Goal: Task Accomplishment & Management: Manage account settings

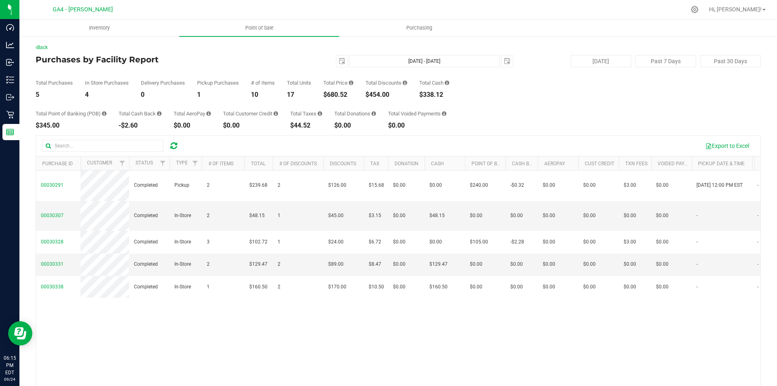
click at [179, 145] on div at bounding box center [174, 146] width 13 height 10
click at [178, 145] on div at bounding box center [174, 146] width 13 height 10
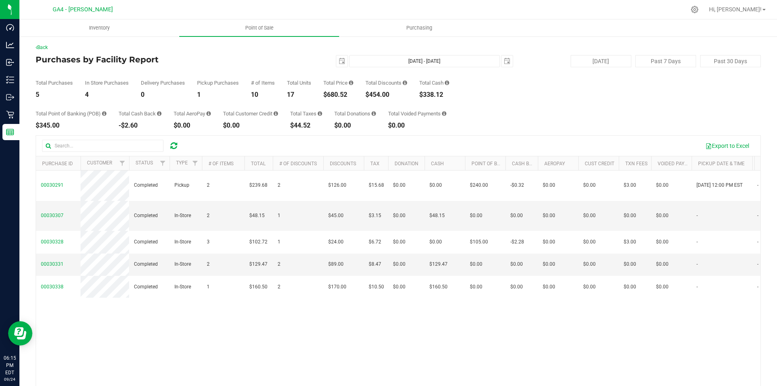
click at [171, 152] on div "Export to Excel" at bounding box center [398, 146] width 725 height 20
click at [172, 148] on icon at bounding box center [173, 146] width 7 height 8
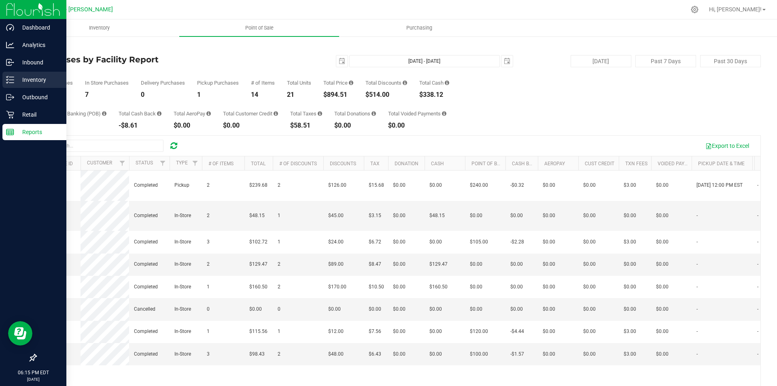
click at [22, 80] on p "Inventory" at bounding box center [38, 80] width 49 height 10
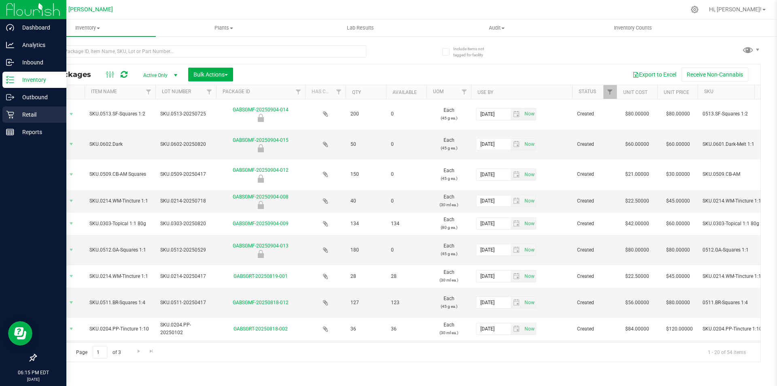
click at [37, 114] on p "Retail" at bounding box center [38, 115] width 49 height 10
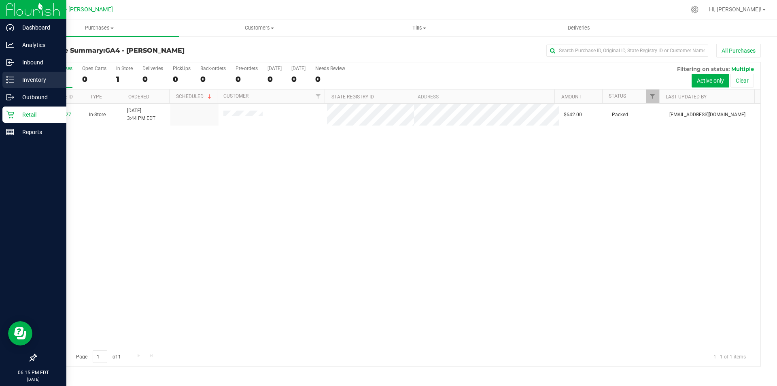
click at [30, 76] on p "Inventory" at bounding box center [38, 80] width 49 height 10
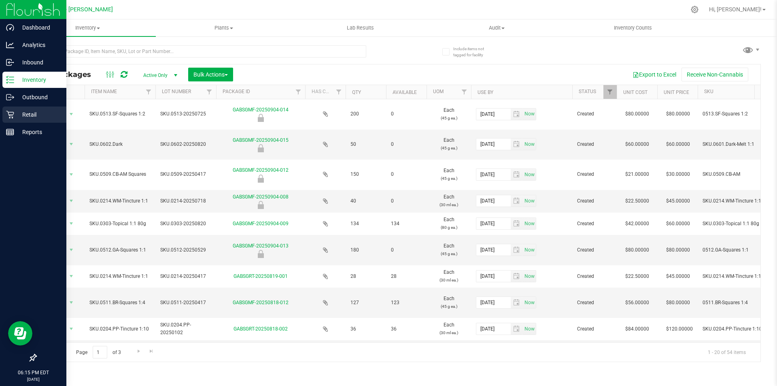
click at [44, 111] on p "Retail" at bounding box center [38, 115] width 49 height 10
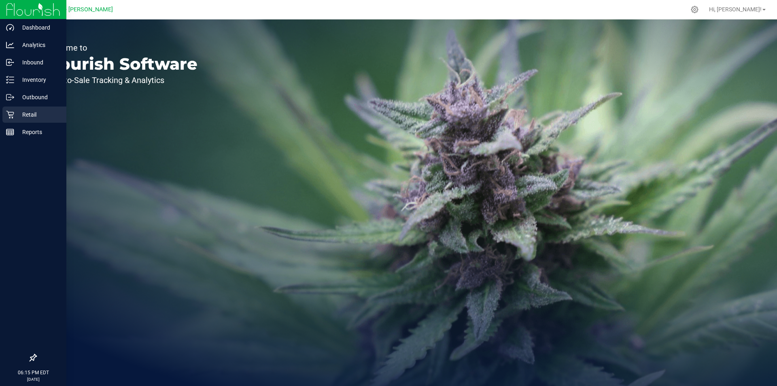
click at [30, 118] on p "Retail" at bounding box center [38, 115] width 49 height 10
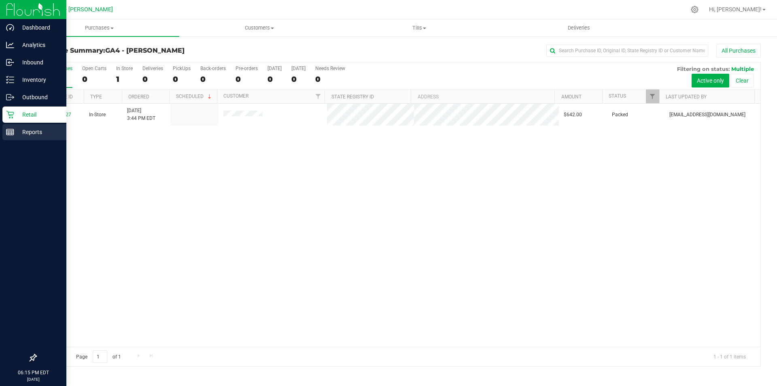
click at [34, 130] on p "Reports" at bounding box center [38, 132] width 49 height 10
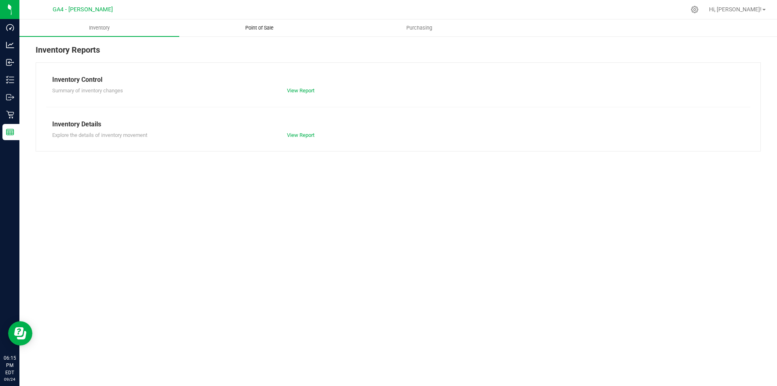
click at [259, 35] on uib-tab-heading "Point of Sale" at bounding box center [259, 28] width 159 height 16
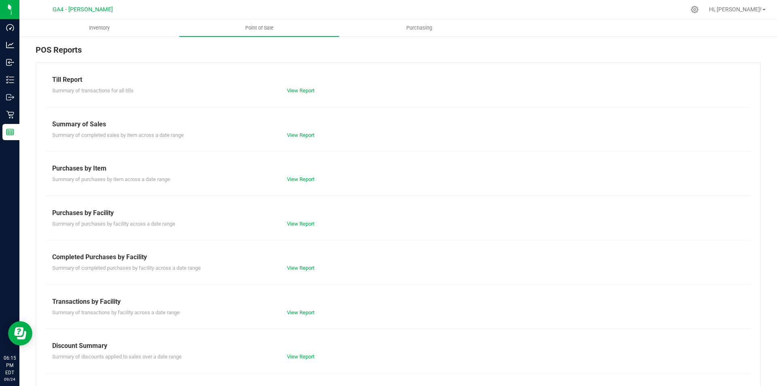
click at [300, 139] on div "Till Report Summary of transactions for all tills View Report Summary of Sales …" at bounding box center [399, 239] width 726 height 355
click at [296, 134] on link "View Report" at bounding box center [301, 135] width 28 height 6
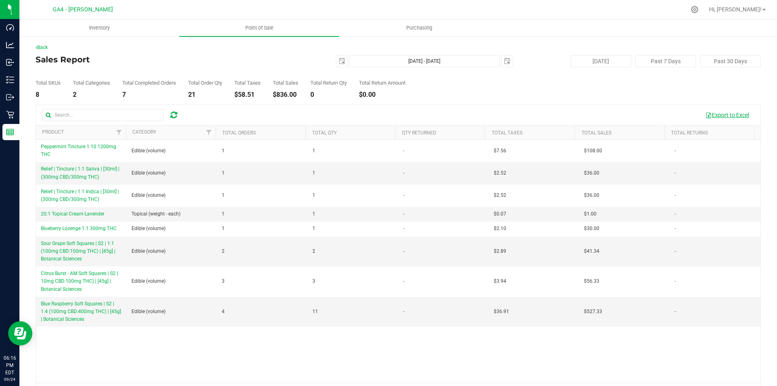
click at [737, 112] on button "Export to Excel" at bounding box center [727, 115] width 54 height 14
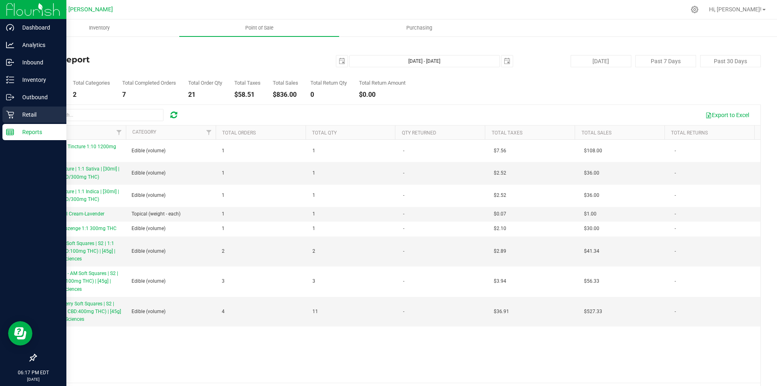
click at [27, 115] on p "Retail" at bounding box center [38, 115] width 49 height 10
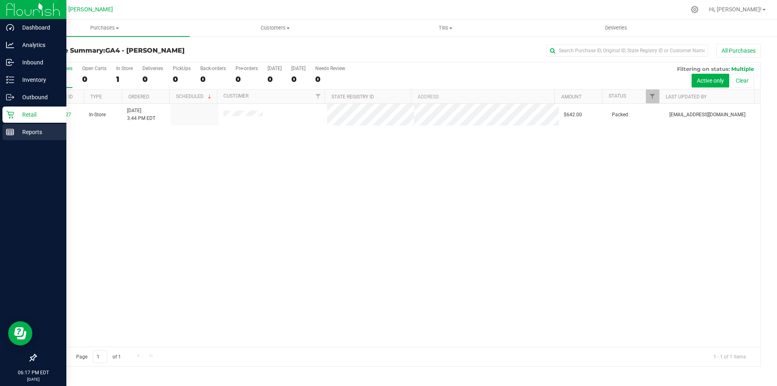
click at [30, 134] on p "Reports" at bounding box center [38, 132] width 49 height 10
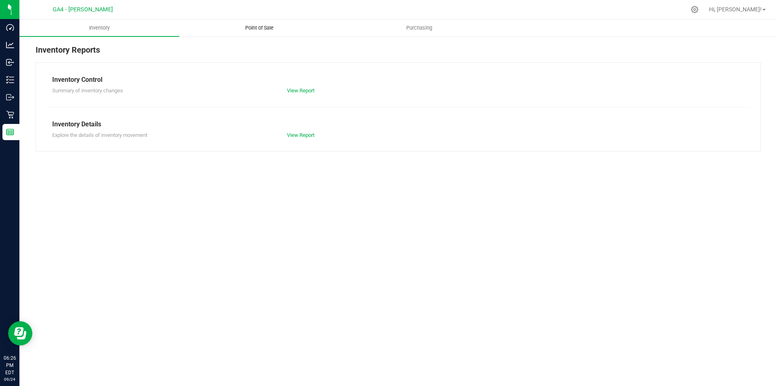
click at [258, 22] on uib-tab-heading "Point of Sale" at bounding box center [259, 28] width 159 height 16
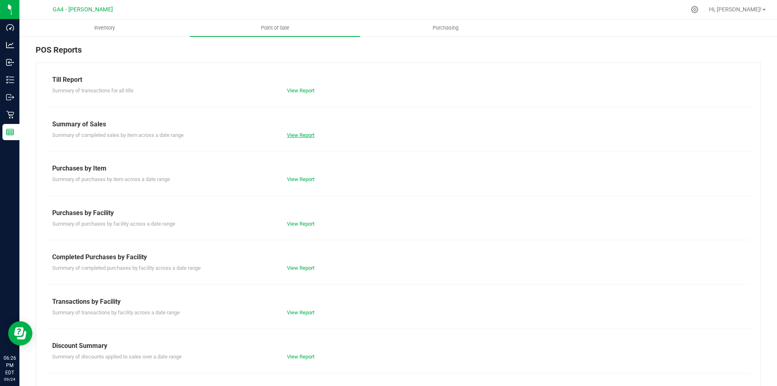
click at [307, 137] on link "View Report" at bounding box center [301, 135] width 28 height 6
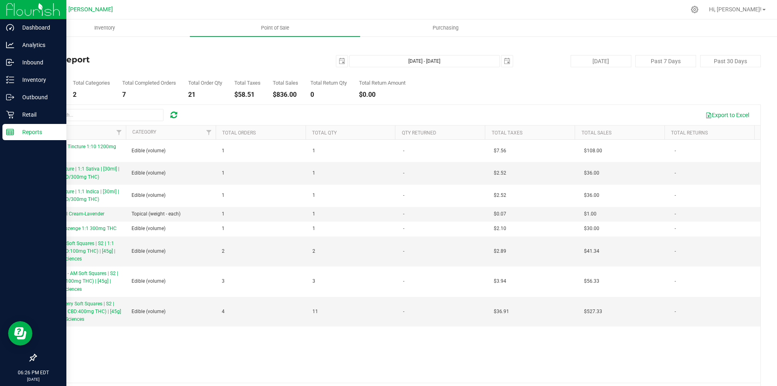
click at [37, 134] on p "Reports" at bounding box center [38, 132] width 49 height 10
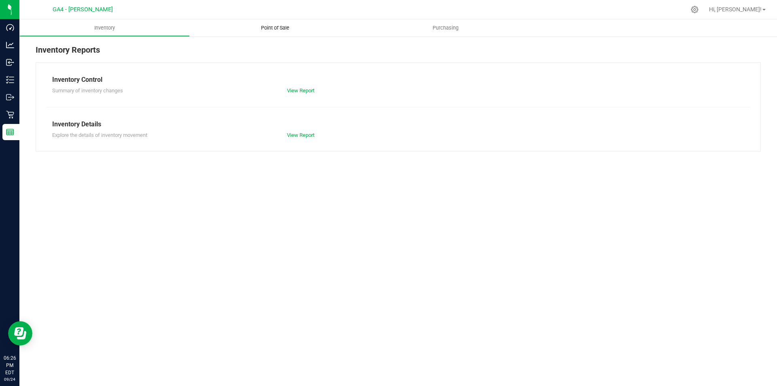
click at [281, 35] on uib-tab-heading "Point of Sale" at bounding box center [275, 27] width 170 height 17
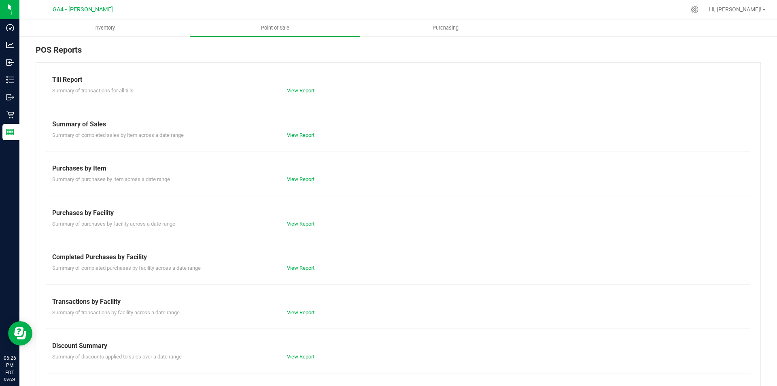
click at [284, 91] on div "View Report" at bounding box center [398, 91] width 235 height 8
click at [291, 88] on link "View Report" at bounding box center [301, 90] width 28 height 6
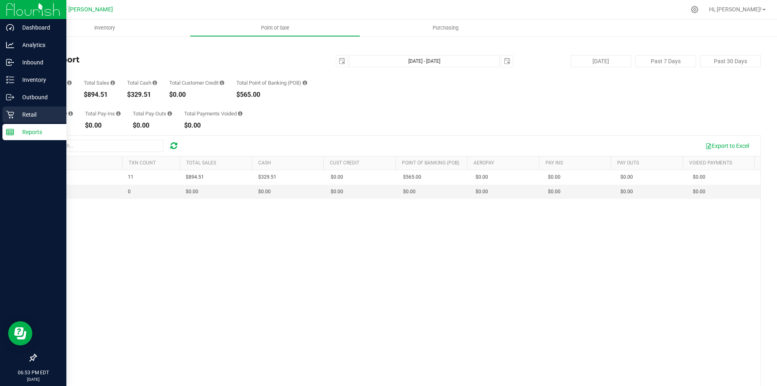
click at [39, 112] on p "Retail" at bounding box center [38, 115] width 49 height 10
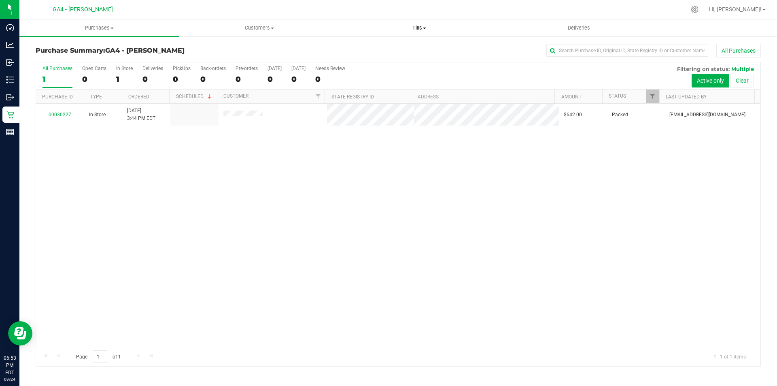
click at [424, 29] on span at bounding box center [424, 29] width 3 height 2
click at [373, 48] on span "Manage tills" at bounding box center [366, 48] width 55 height 7
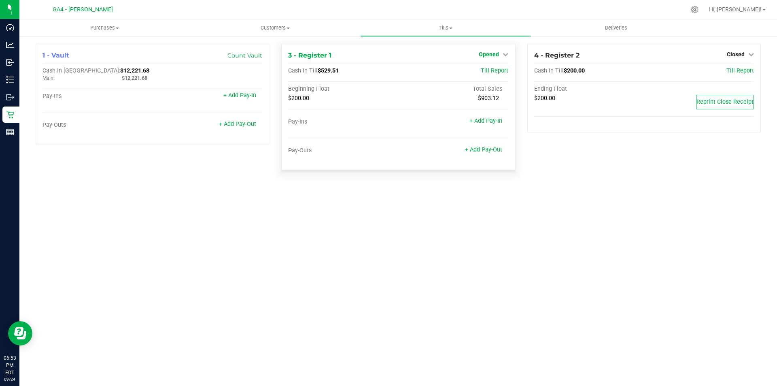
click at [487, 53] on span "Opened" at bounding box center [489, 54] width 20 height 6
click at [497, 70] on link "Close Till" at bounding box center [490, 71] width 22 height 6
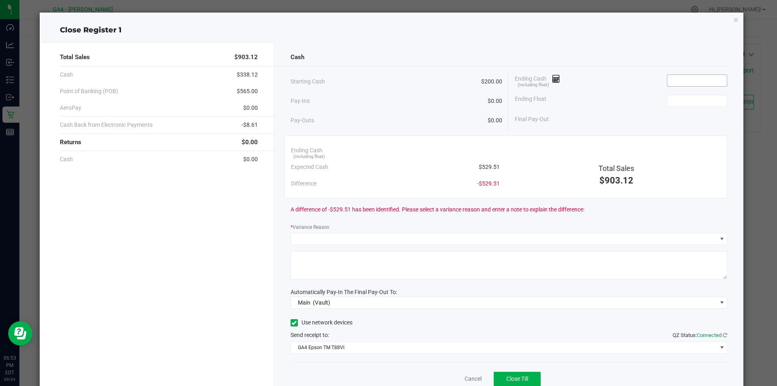
click at [692, 76] on input at bounding box center [698, 80] width 60 height 11
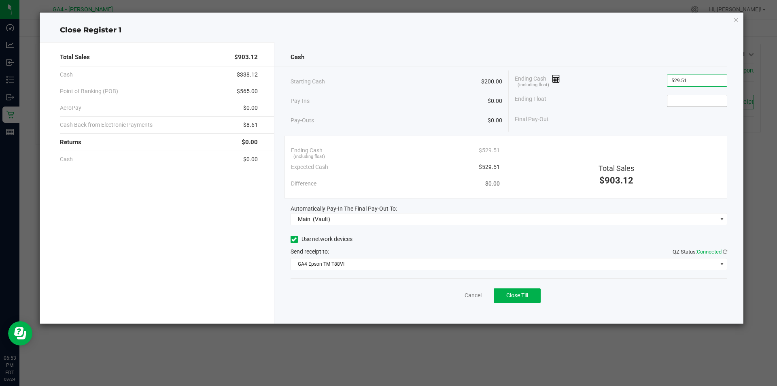
type input "$529.51"
click at [683, 102] on input at bounding box center [698, 100] width 60 height 11
type input "$200.00"
click at [292, 242] on span at bounding box center [294, 239] width 7 height 7
click at [0, 0] on input "Use network devices" at bounding box center [0, 0] width 0 height 0
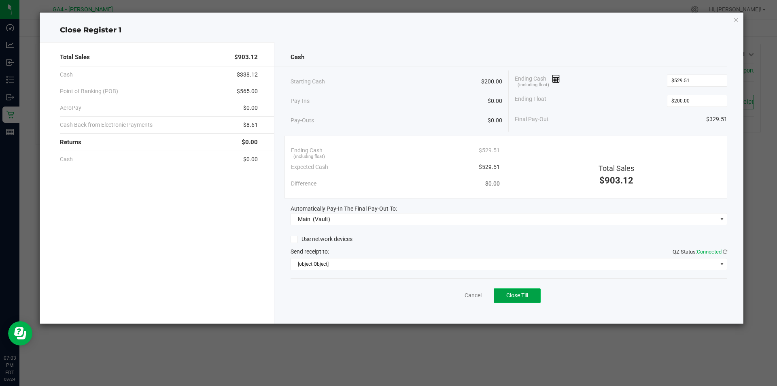
click at [522, 296] on span "Close Till" at bounding box center [518, 295] width 22 height 6
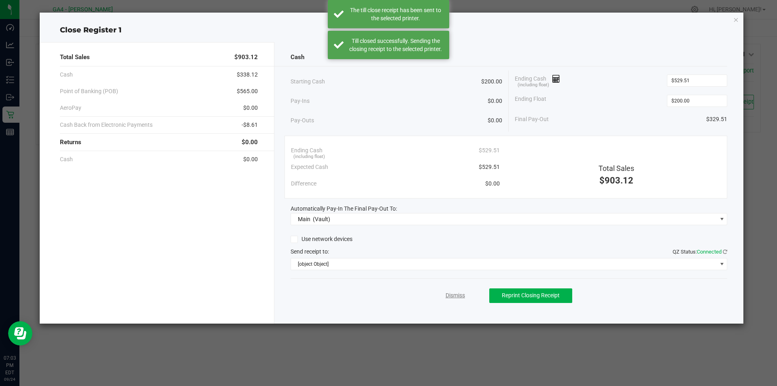
click at [451, 297] on link "Dismiss" at bounding box center [455, 295] width 19 height 9
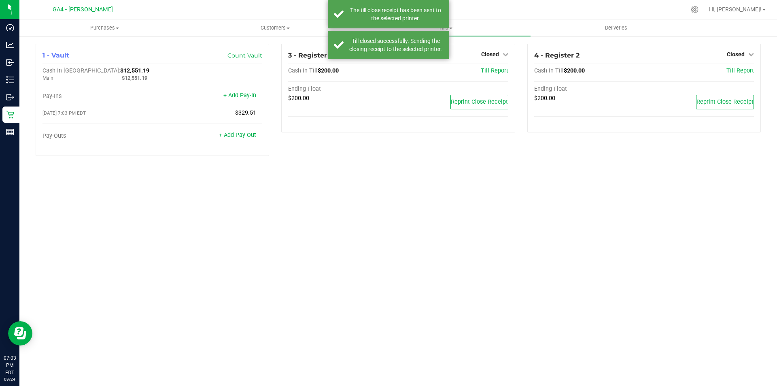
click at [568, 9] on div at bounding box center [415, 10] width 541 height 16
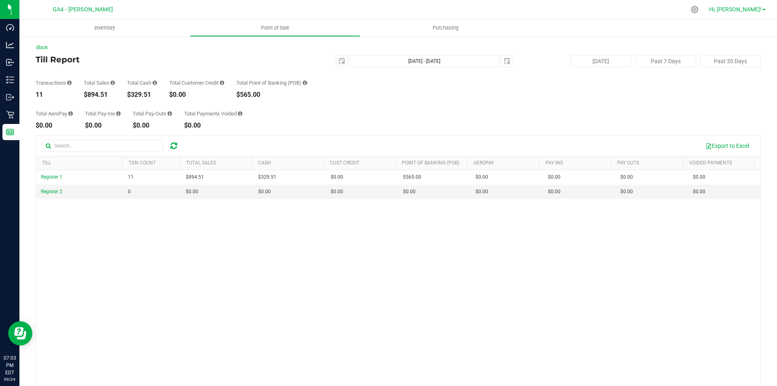
click at [757, 9] on span "Hi, [PERSON_NAME]!" at bounding box center [735, 9] width 53 height 6
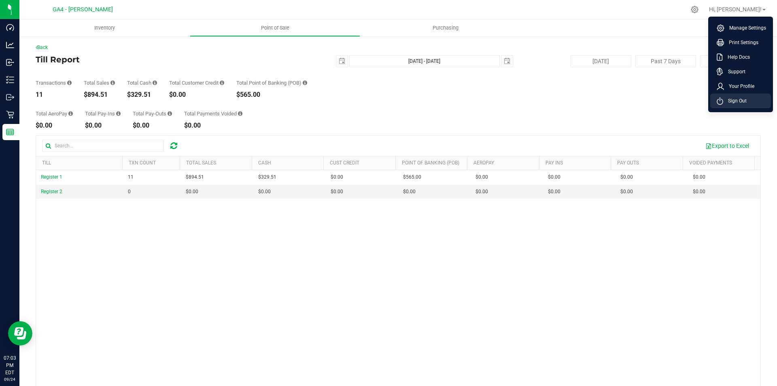
click at [735, 101] on span "Sign Out" at bounding box center [735, 101] width 23 height 8
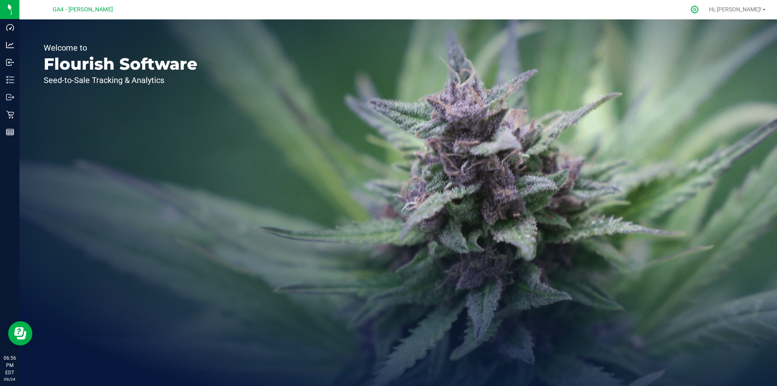
click at [699, 10] on icon at bounding box center [695, 9] width 9 height 9
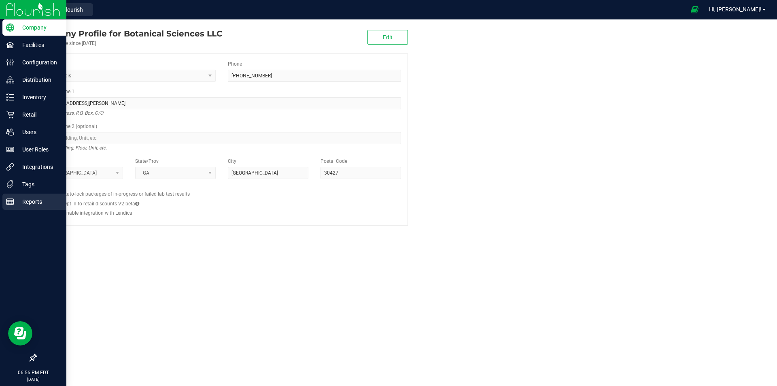
click at [30, 202] on p "Reports" at bounding box center [38, 202] width 49 height 10
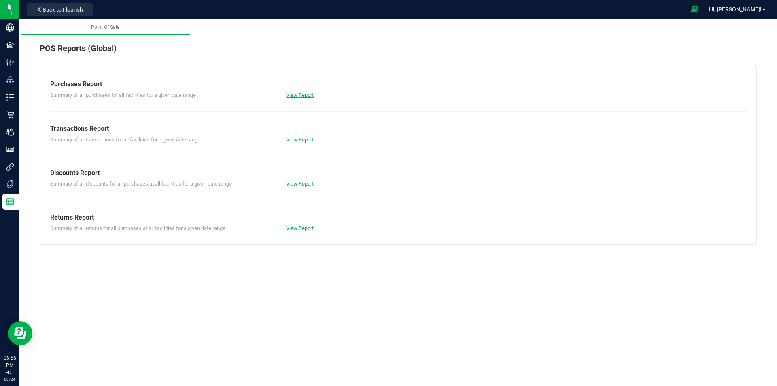
click at [302, 92] on link "View Report" at bounding box center [300, 95] width 28 height 6
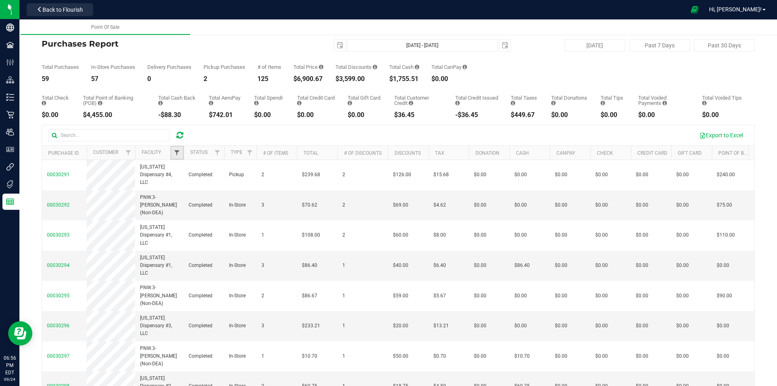
click at [177, 150] on span "Filter" at bounding box center [177, 152] width 6 height 6
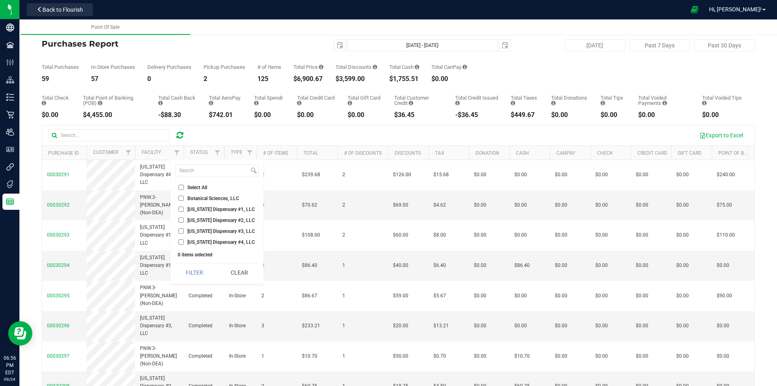
click at [181, 240] on input "[US_STATE] Dispensary #4, LLC" at bounding box center [181, 241] width 5 height 5
checkbox input "true"
click at [189, 271] on button "Filter" at bounding box center [194, 273] width 39 height 18
